Goal: Task Accomplishment & Management: Manage account settings

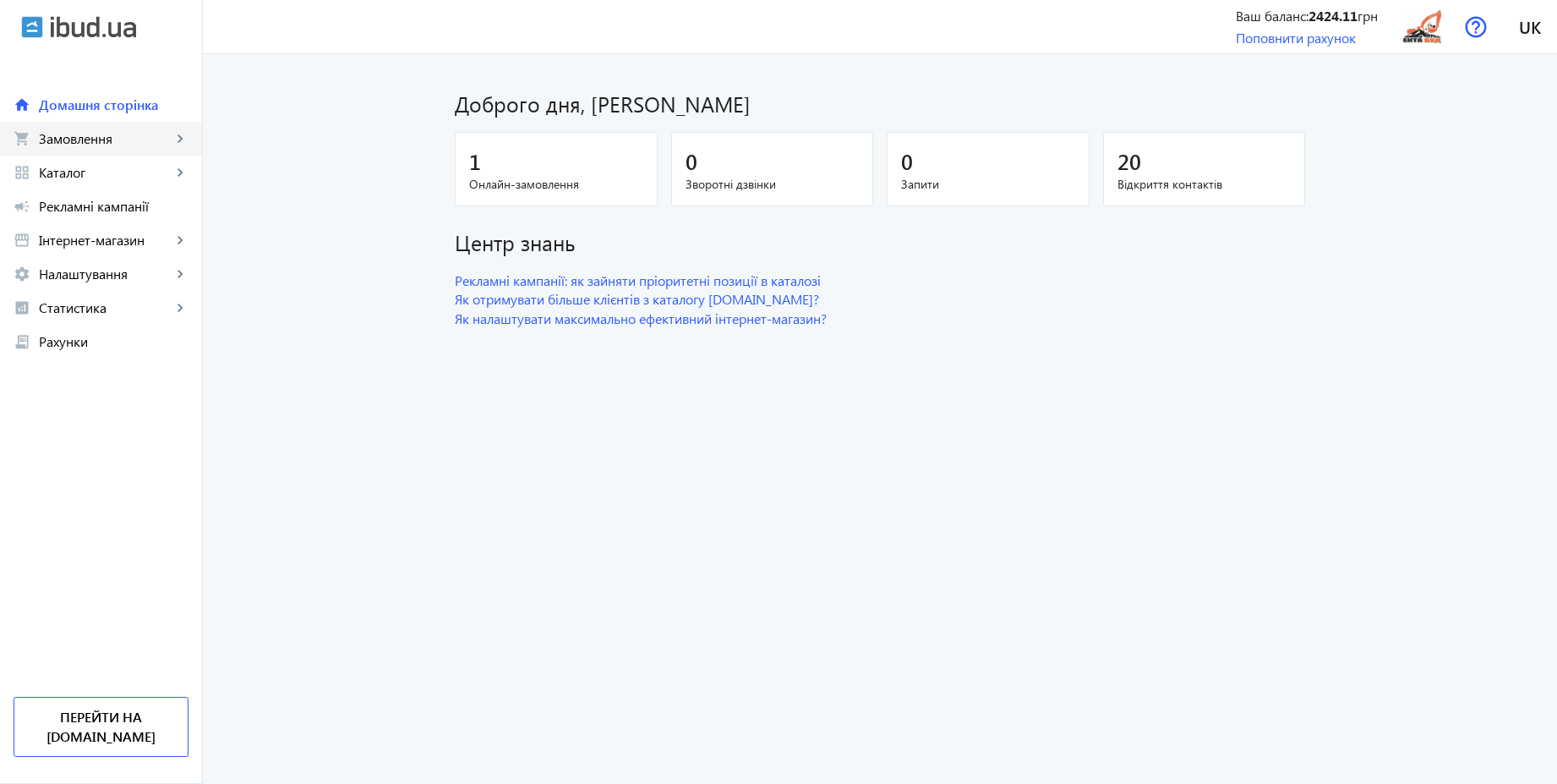
click at [69, 151] on link "shopping_cart Замовлення keyboard_arrow_right" at bounding box center [101, 139] width 202 height 34
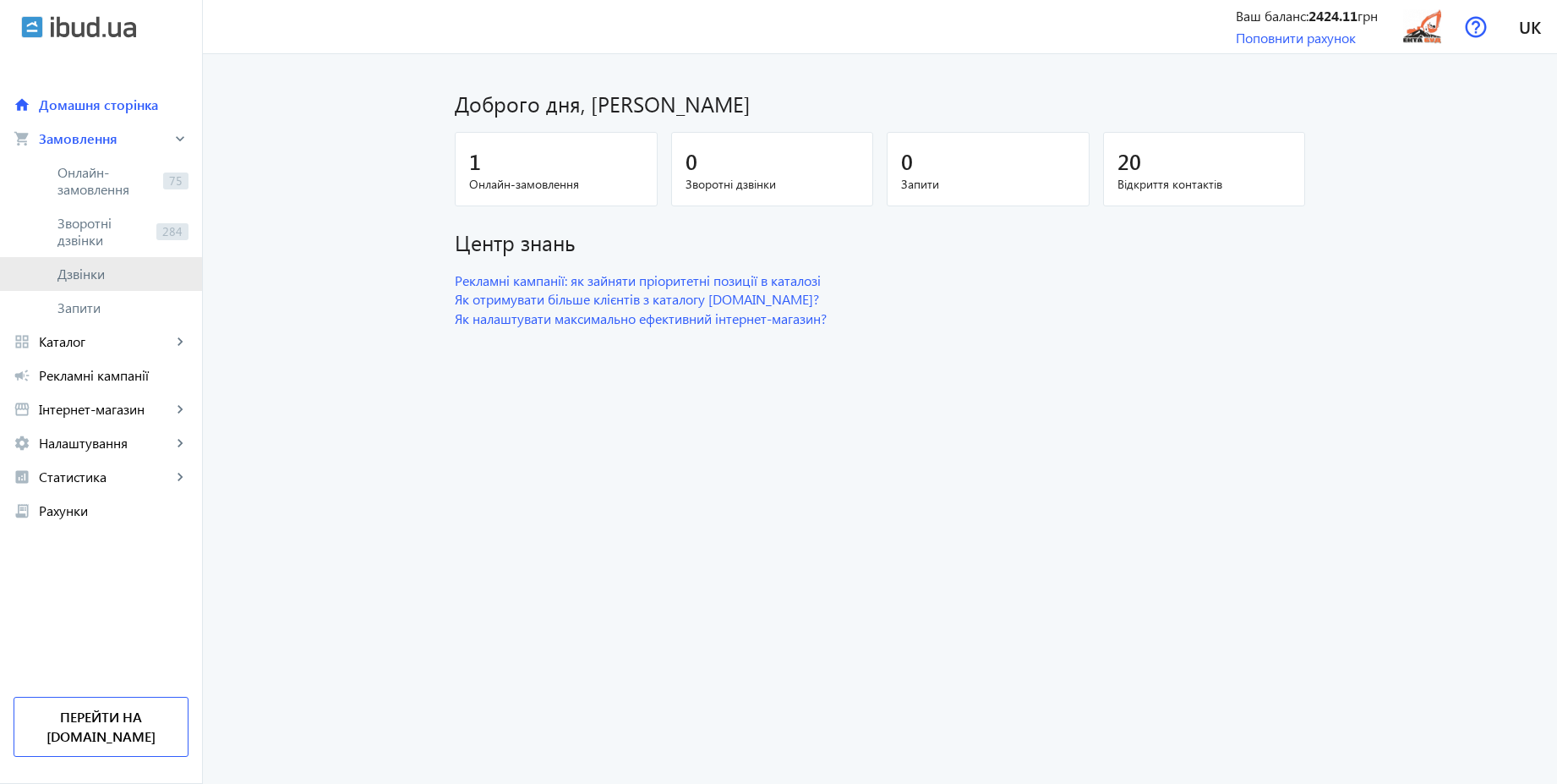
click at [64, 278] on span "Дзвінки" at bounding box center [123, 274] width 131 height 17
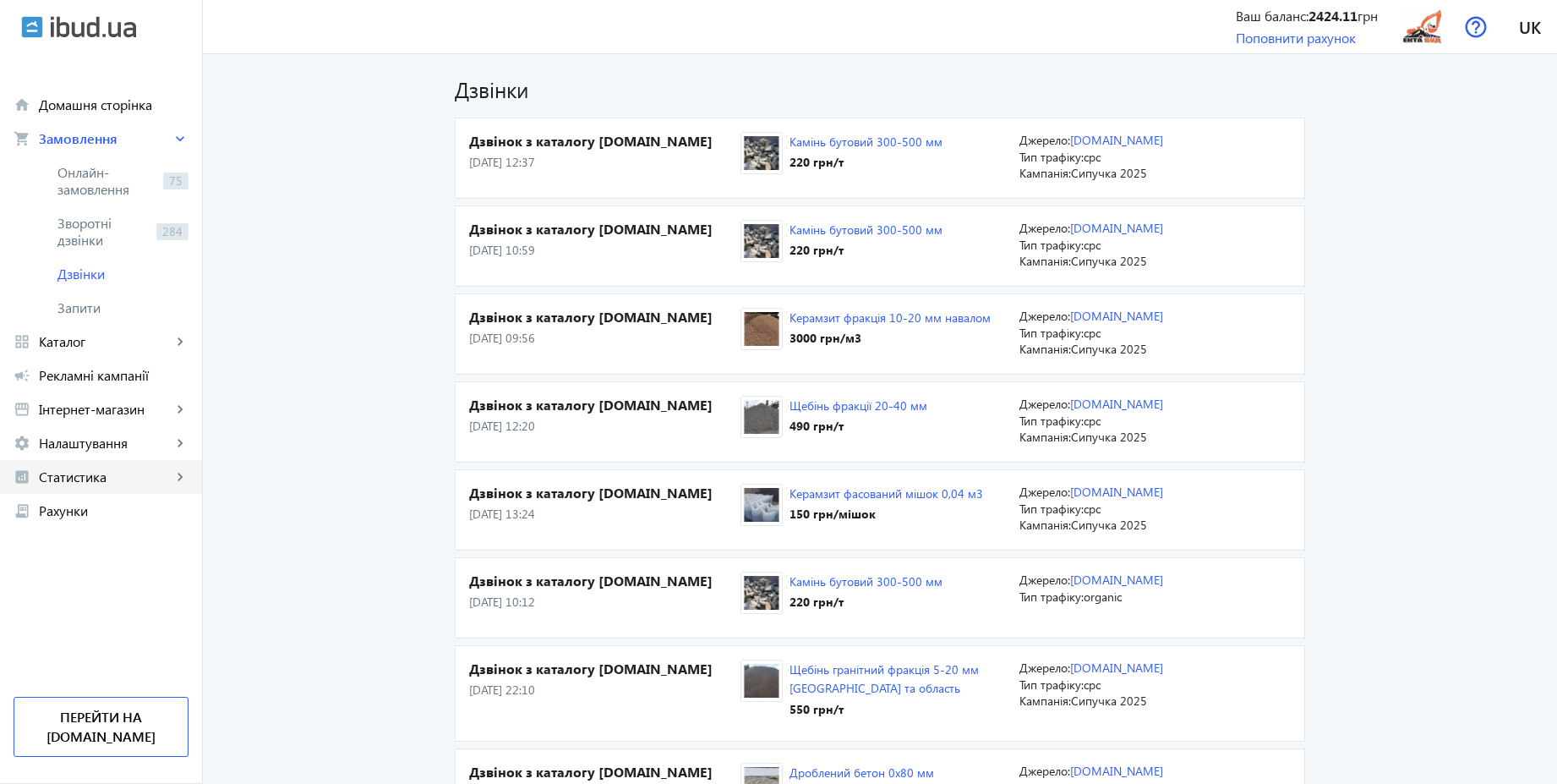
click at [90, 484] on span "Статистика" at bounding box center [106, 477] width 133 height 17
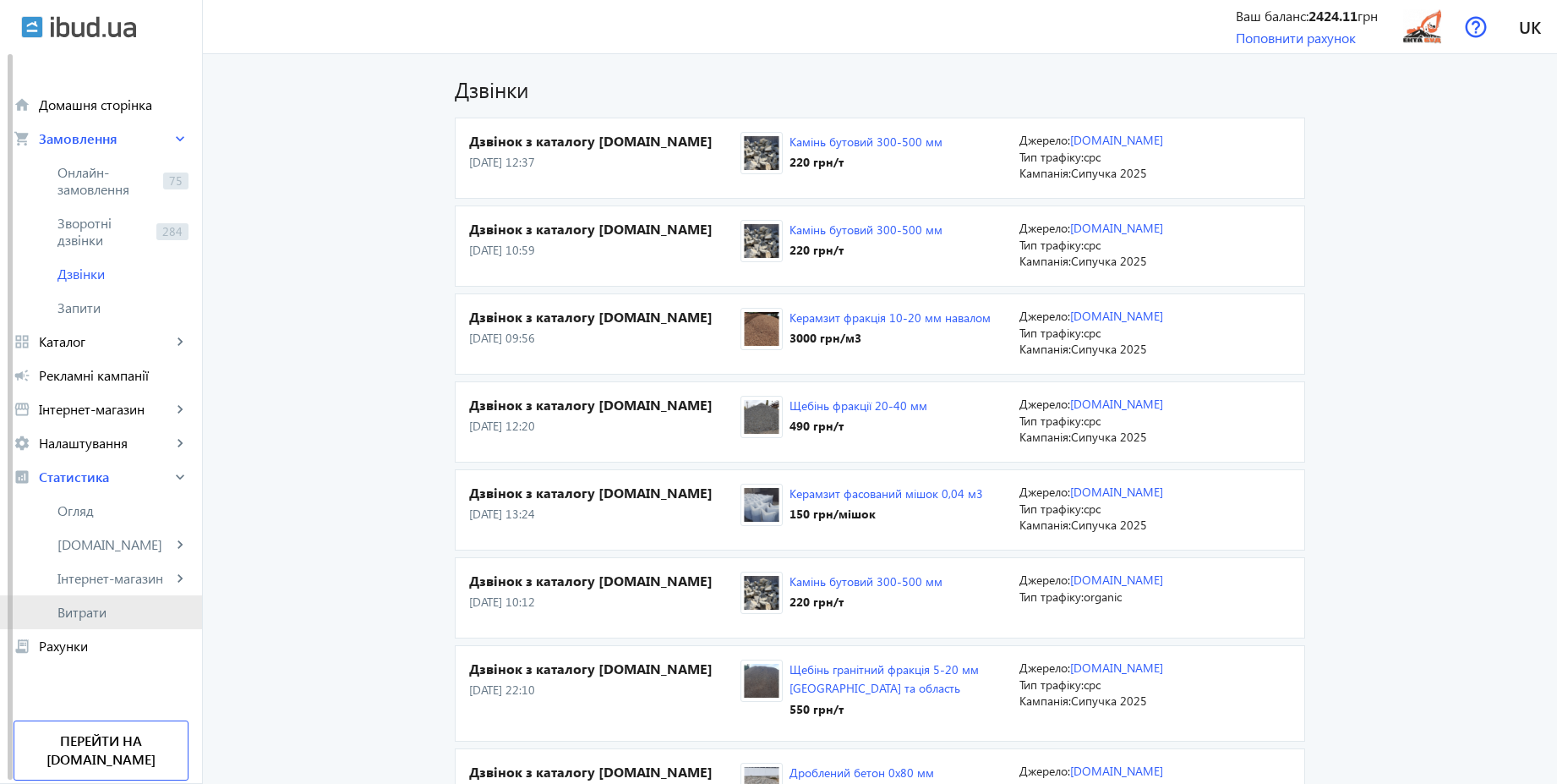
click at [92, 612] on span "Витрати" at bounding box center [123, 612] width 131 height 17
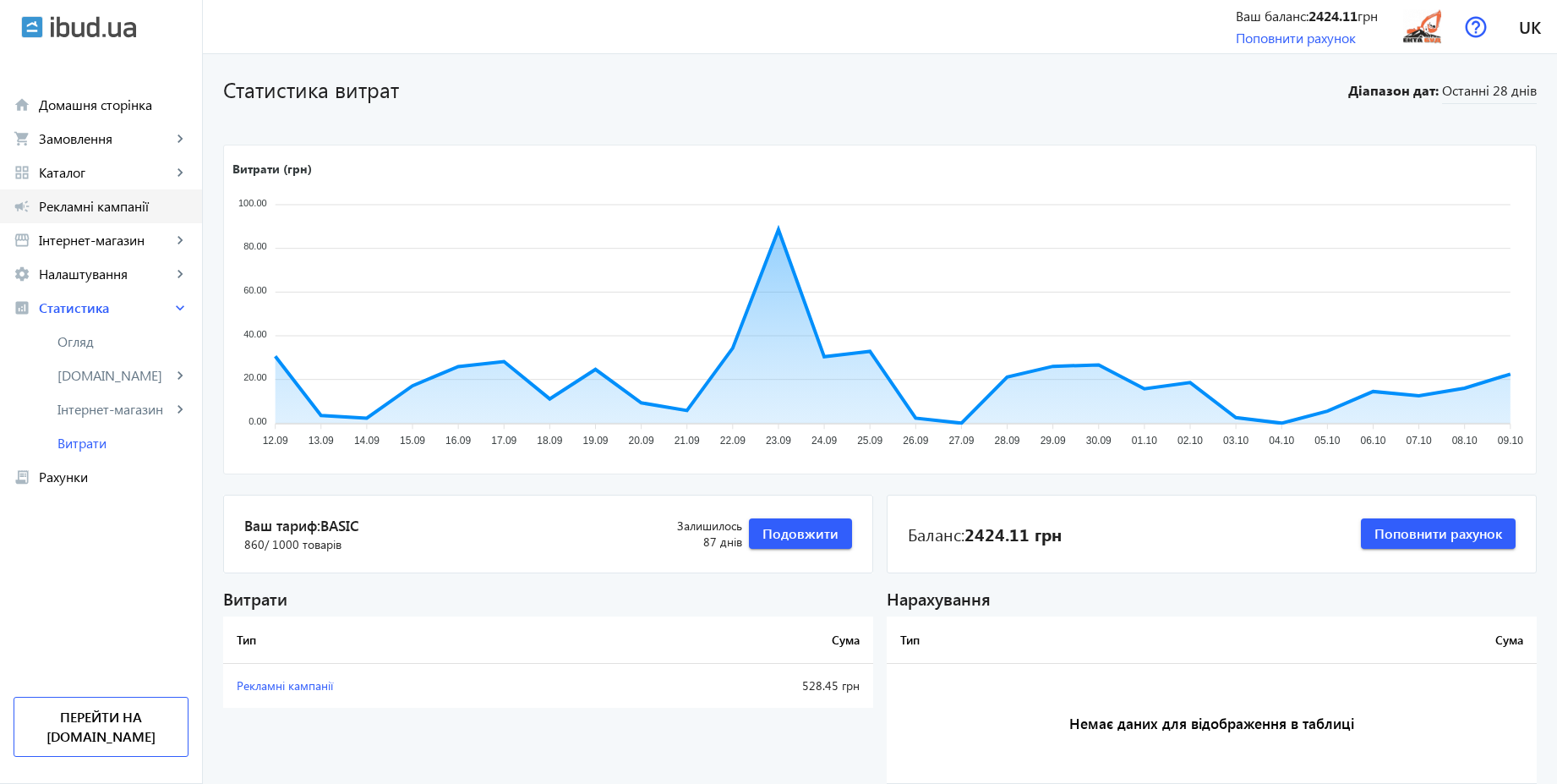
click at [52, 198] on span "Рекламні кампанії" at bounding box center [114, 206] width 150 height 17
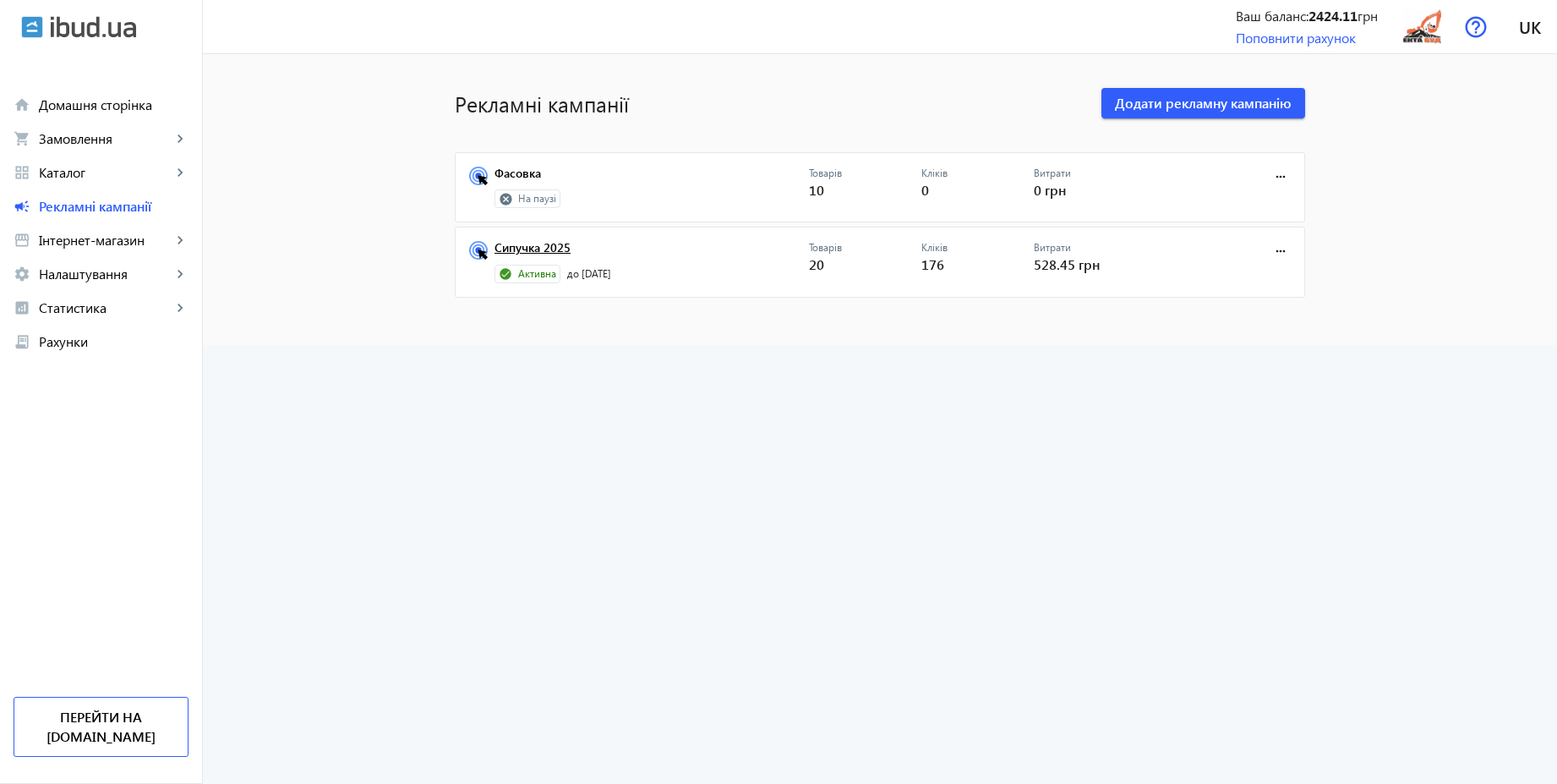
click at [563, 246] on link "Сипучка 2025" at bounding box center [652, 252] width 315 height 23
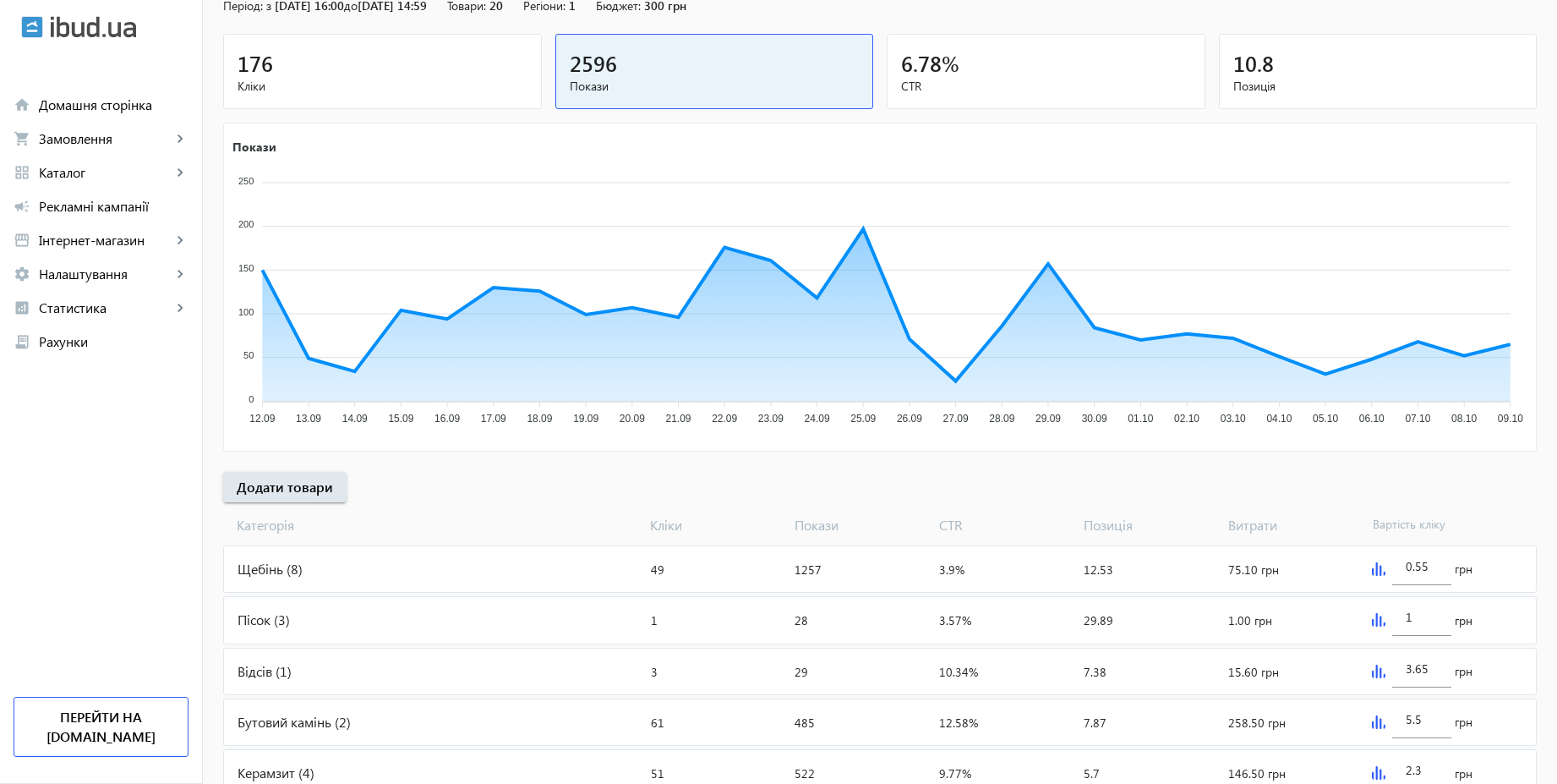
scroll to position [341, 0]
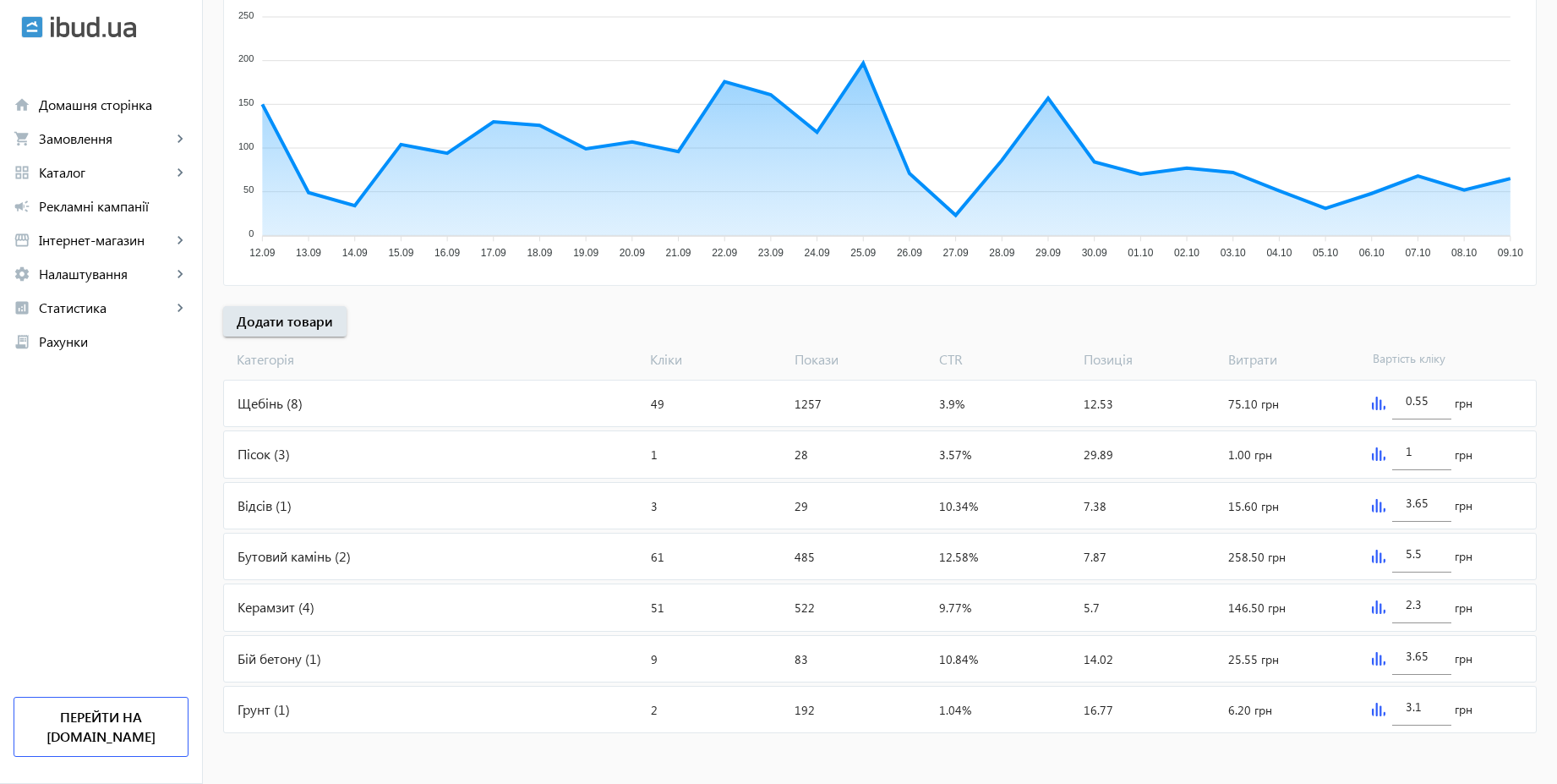
click at [417, 391] on div "Щебінь (8)" at bounding box center [434, 403] width 420 height 46
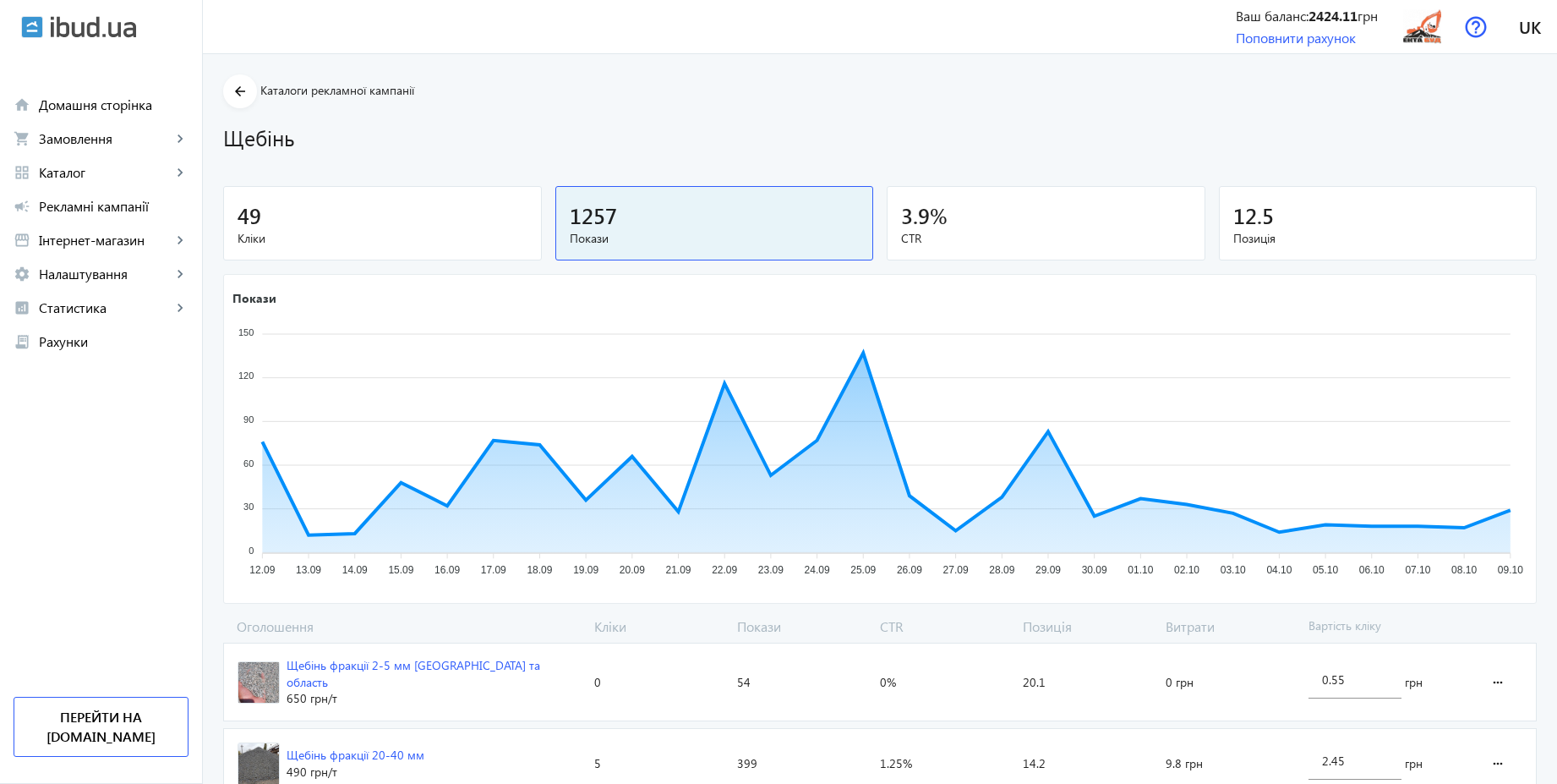
drag, startPoint x: 1564, startPoint y: 360, endPoint x: 1555, endPoint y: 408, distance: 48.8
click at [1556, 440] on html "arrow_back home Домашня сторінка shopping_cart Замовлення keyboard_arrow_right …" at bounding box center [778, 663] width 1557 height 1327
click at [1420, 41] on img at bounding box center [1422, 26] width 38 height 38
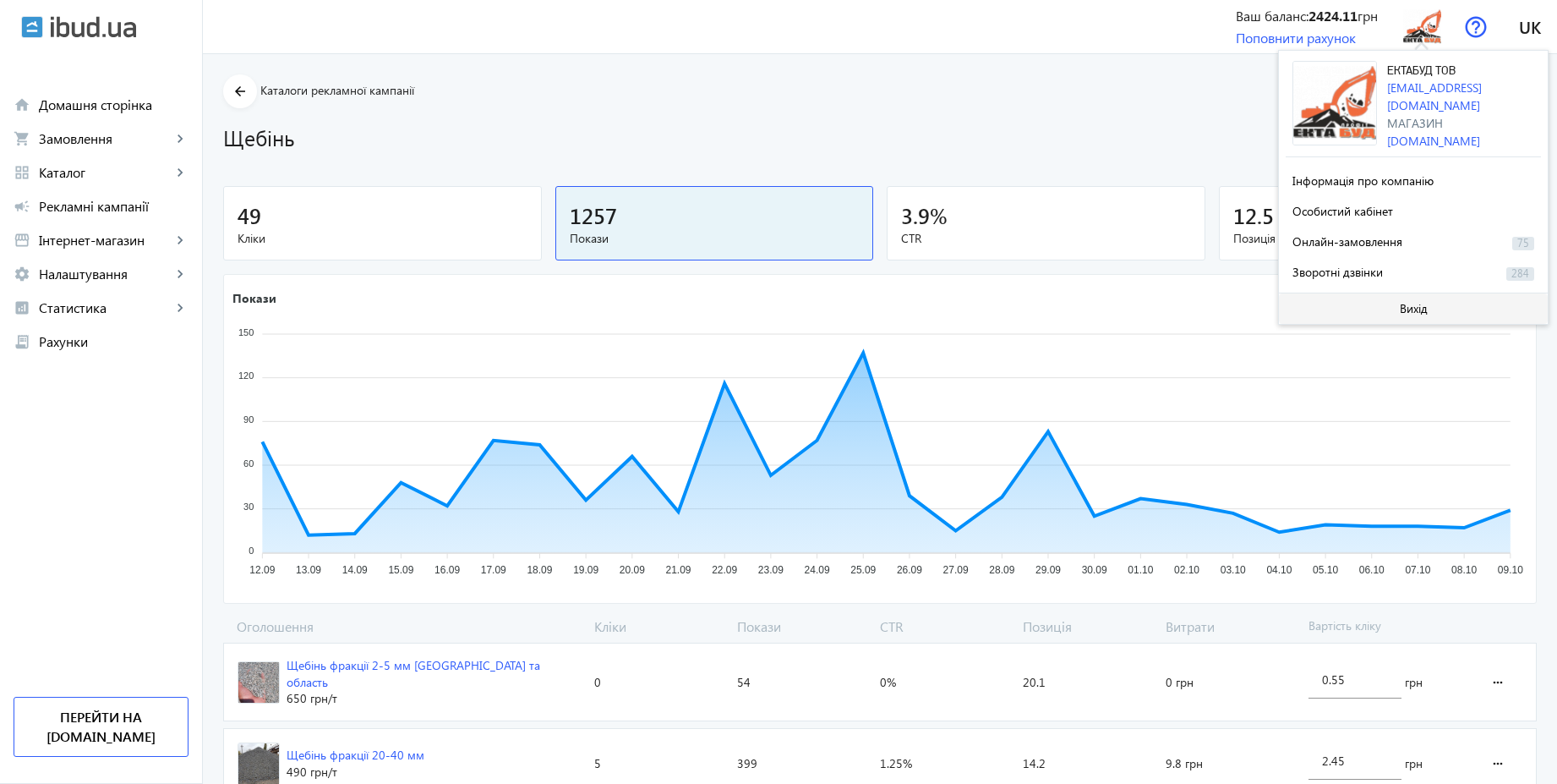
click at [1401, 311] on span "Вихід" at bounding box center [1414, 308] width 28 height 13
